Goal: Information Seeking & Learning: Check status

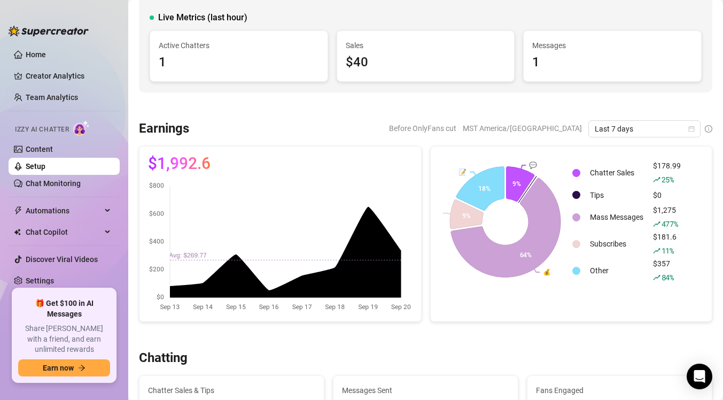
scroll to position [71, 0]
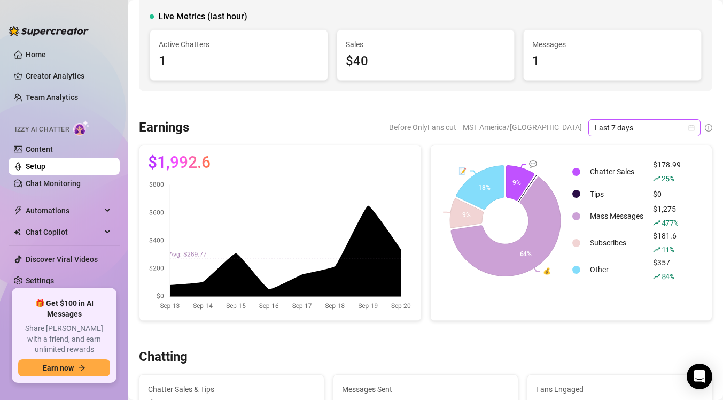
click at [615, 126] on span "Last 7 days" at bounding box center [643, 128] width 99 height 16
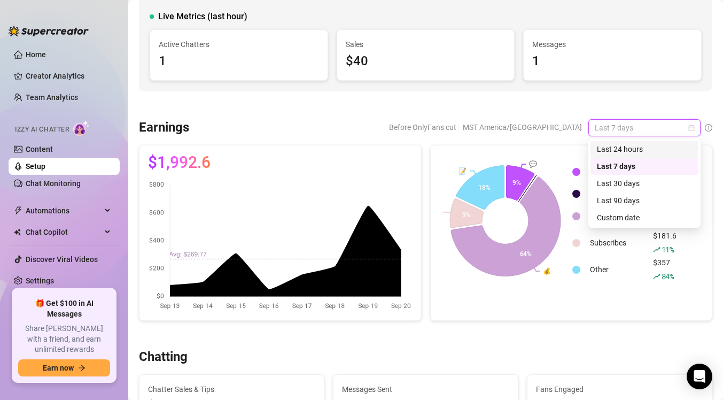
click at [624, 150] on div "Last 24 hours" at bounding box center [644, 149] width 95 height 12
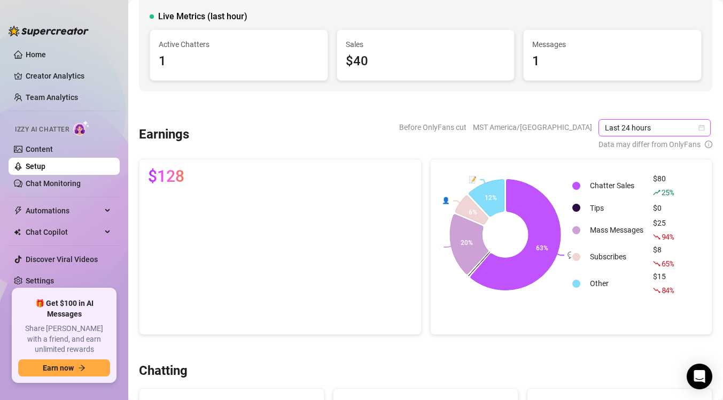
click at [622, 129] on span "Last 24 hours" at bounding box center [654, 128] width 99 height 16
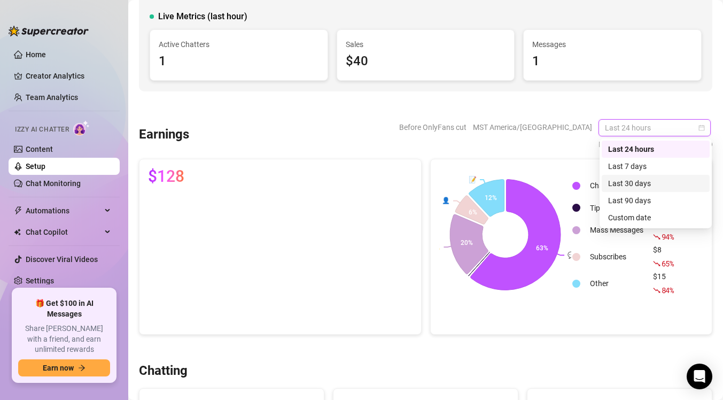
click at [637, 183] on div "Last 30 days" at bounding box center [655, 183] width 95 height 12
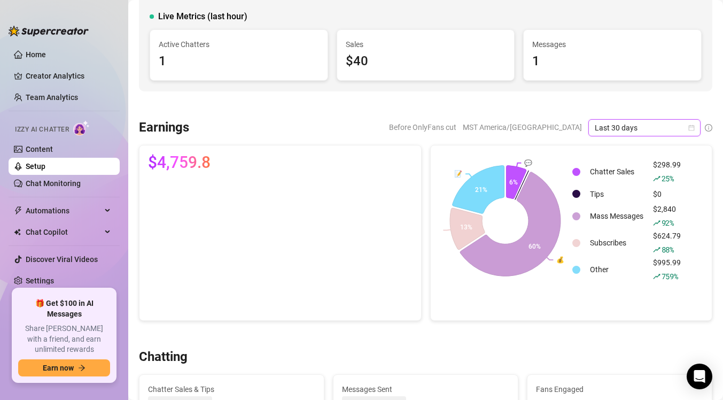
click at [632, 128] on span "Last 30 days" at bounding box center [643, 128] width 99 height 16
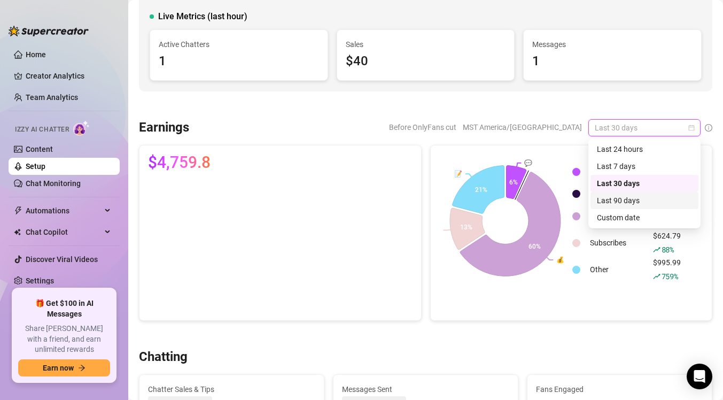
click at [635, 203] on div "Last 90 days" at bounding box center [644, 200] width 95 height 12
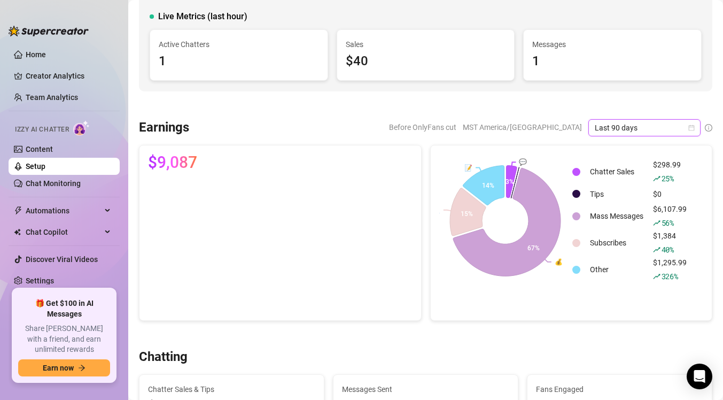
click at [624, 127] on span "Last 90 days" at bounding box center [643, 128] width 99 height 16
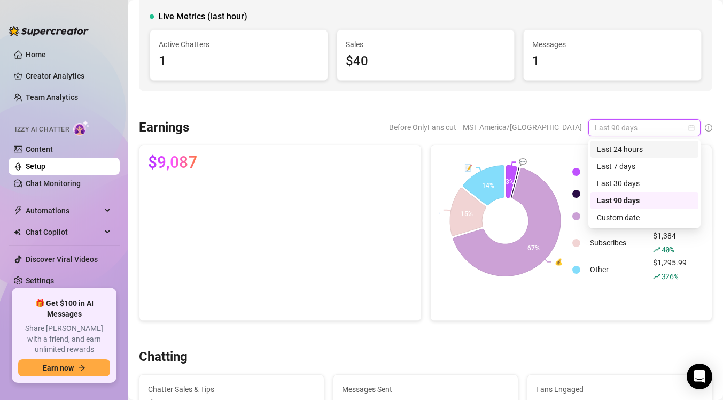
click at [630, 150] on div "Last 24 hours" at bounding box center [644, 149] width 95 height 12
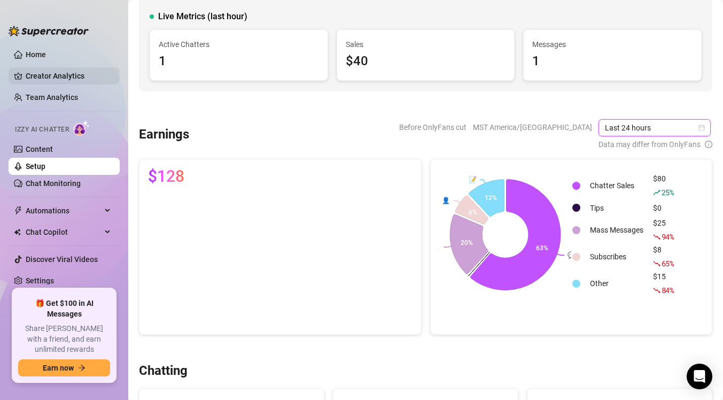
click at [91, 75] on link "Creator Analytics" at bounding box center [68, 75] width 85 height 17
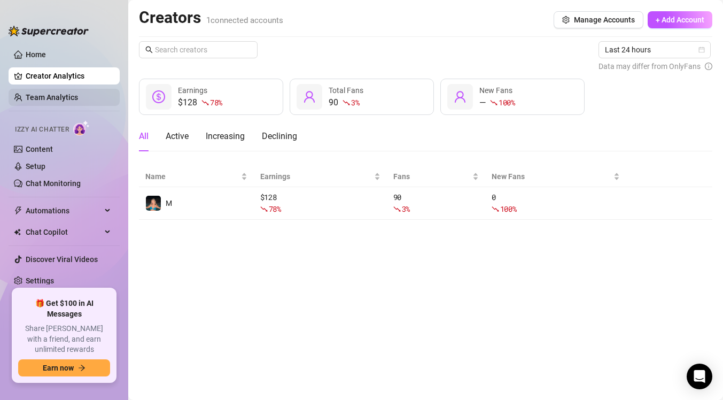
click at [78, 98] on link "Team Analytics" at bounding box center [52, 97] width 52 height 9
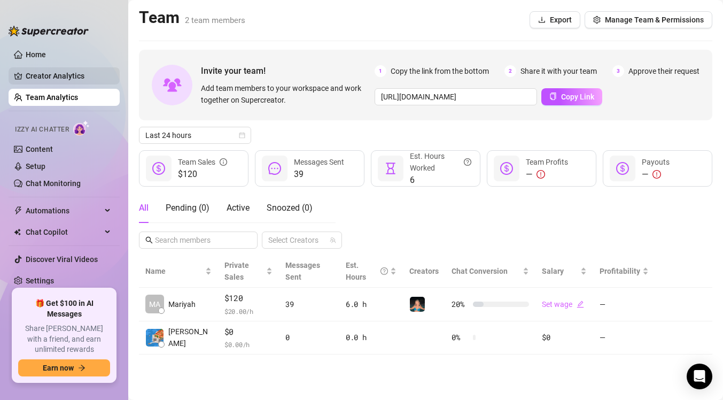
click at [78, 74] on link "Creator Analytics" at bounding box center [68, 75] width 85 height 17
